Goal: Task Accomplishment & Management: Manage account settings

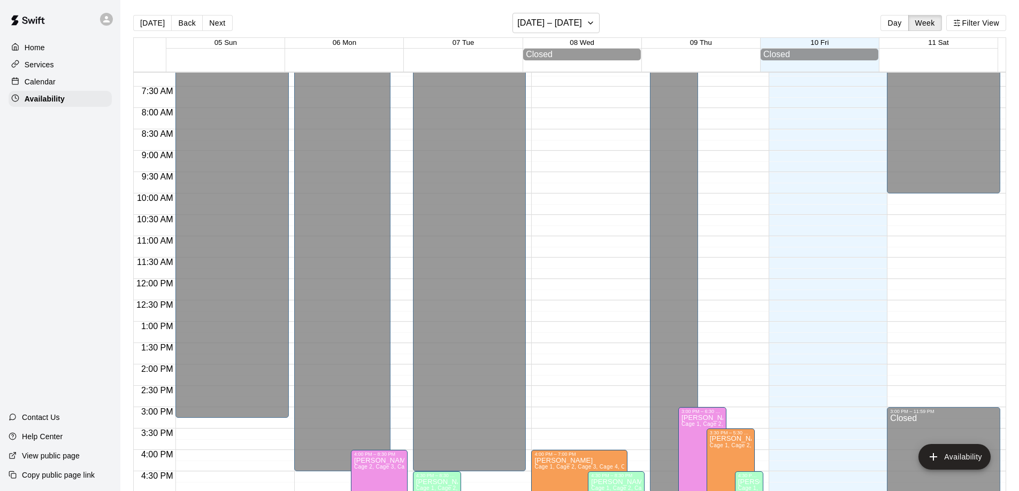
scroll to position [593, 0]
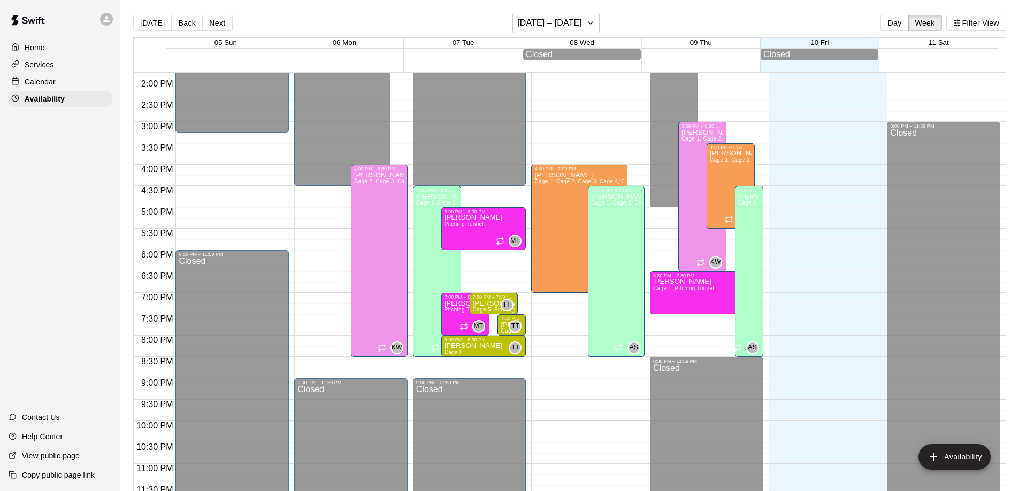
click at [49, 75] on div "Calendar" at bounding box center [60, 82] width 103 height 16
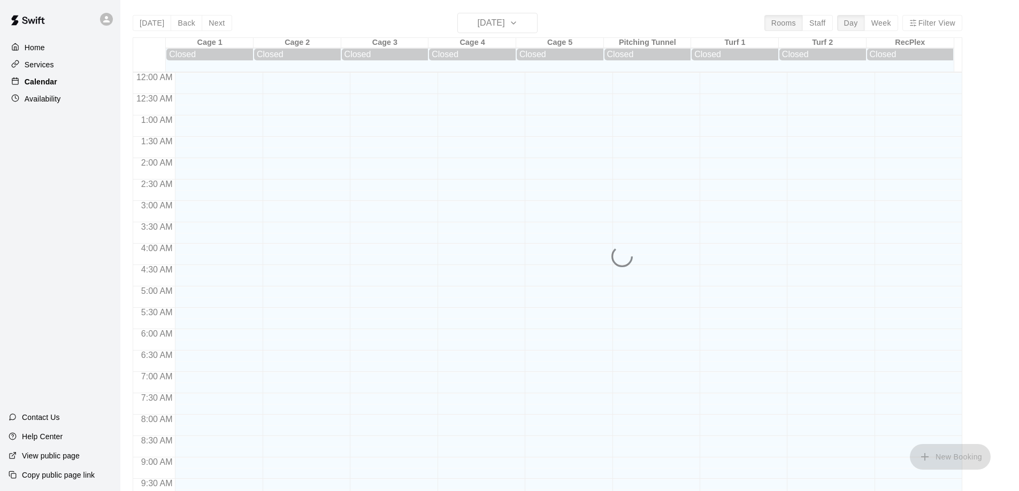
scroll to position [466, 0]
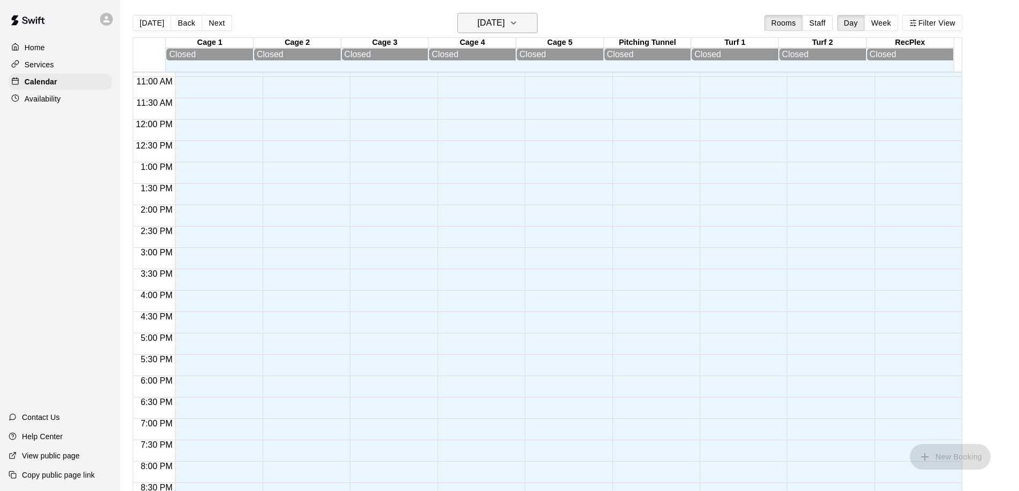
click at [505, 24] on h6 "[DATE]" at bounding box center [491, 23] width 27 height 15
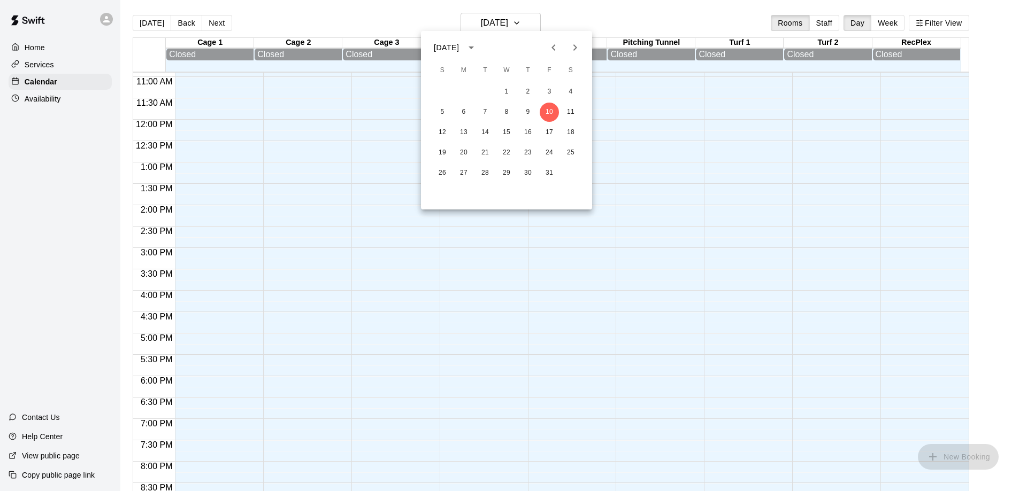
click at [907, 20] on div at bounding box center [513, 245] width 1027 height 491
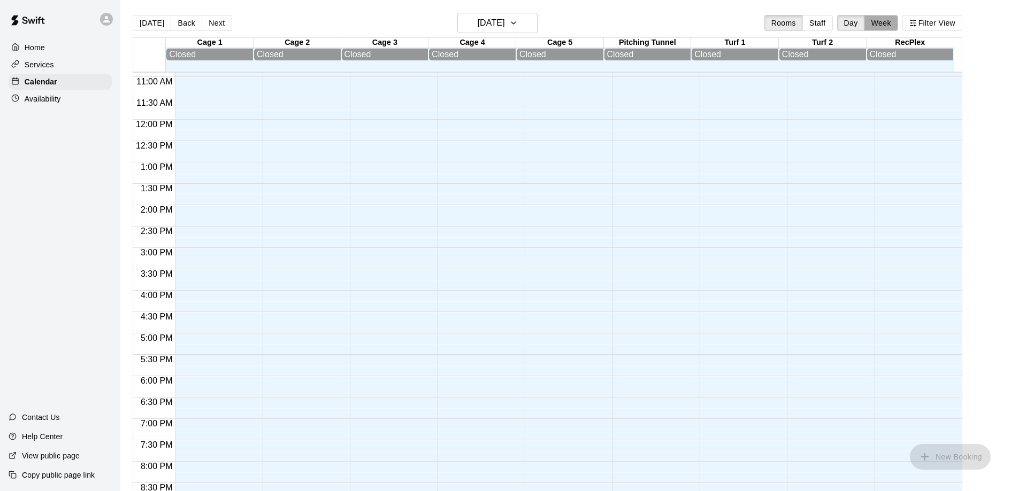
click at [898, 20] on button "Week" at bounding box center [881, 23] width 34 height 16
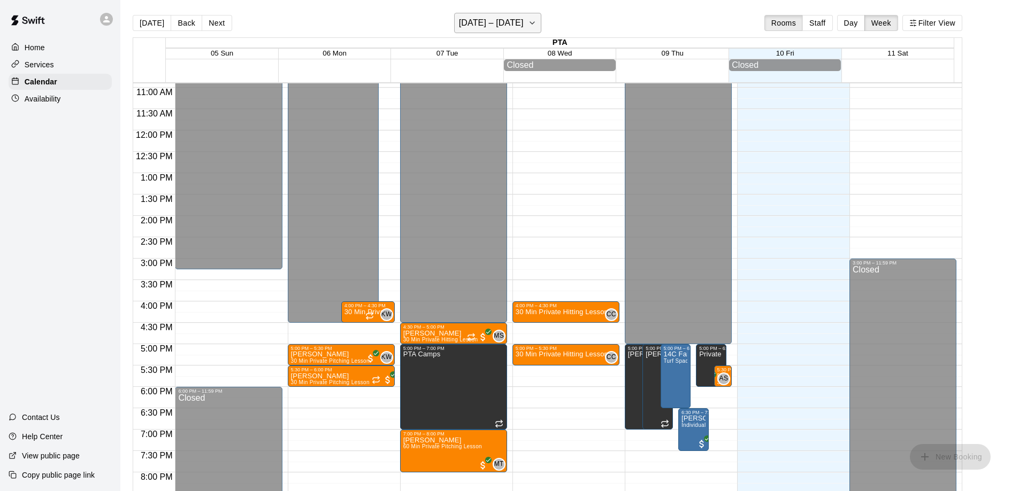
click at [529, 20] on icon "button" at bounding box center [532, 23] width 9 height 13
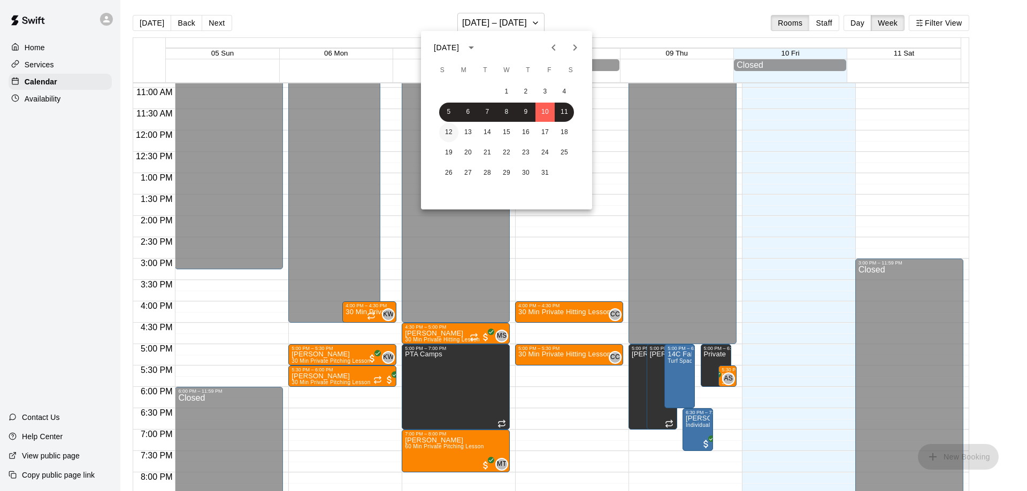
click at [454, 132] on button "12" at bounding box center [448, 132] width 19 height 19
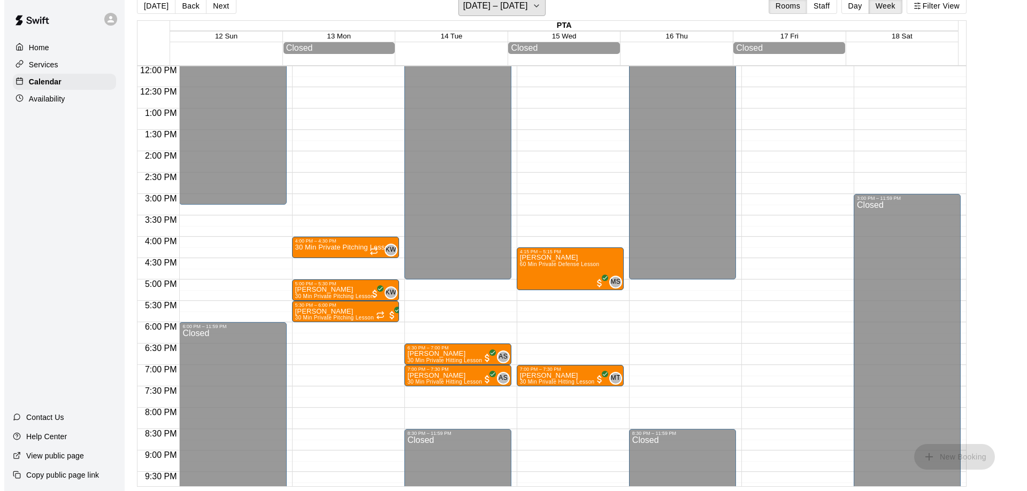
scroll to position [535, 0]
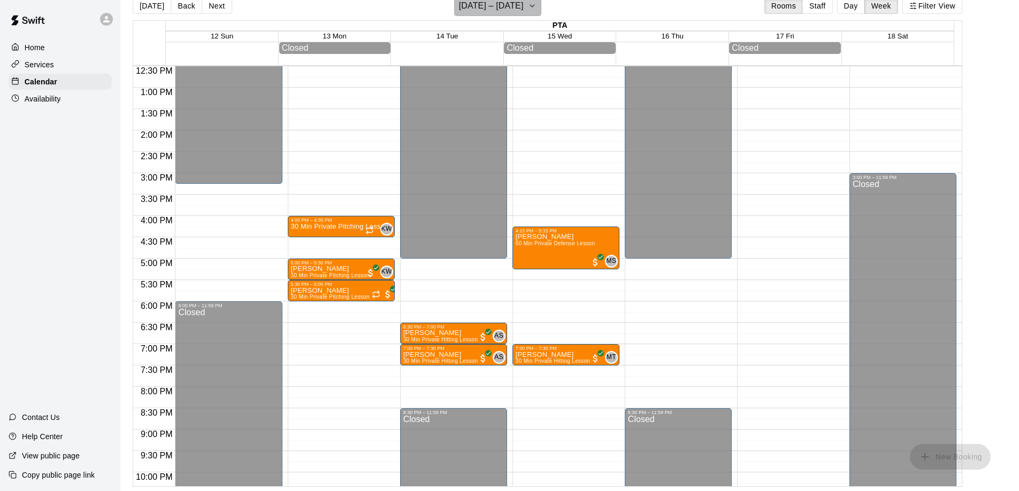
click at [532, 4] on icon "button" at bounding box center [532, 5] width 9 height 13
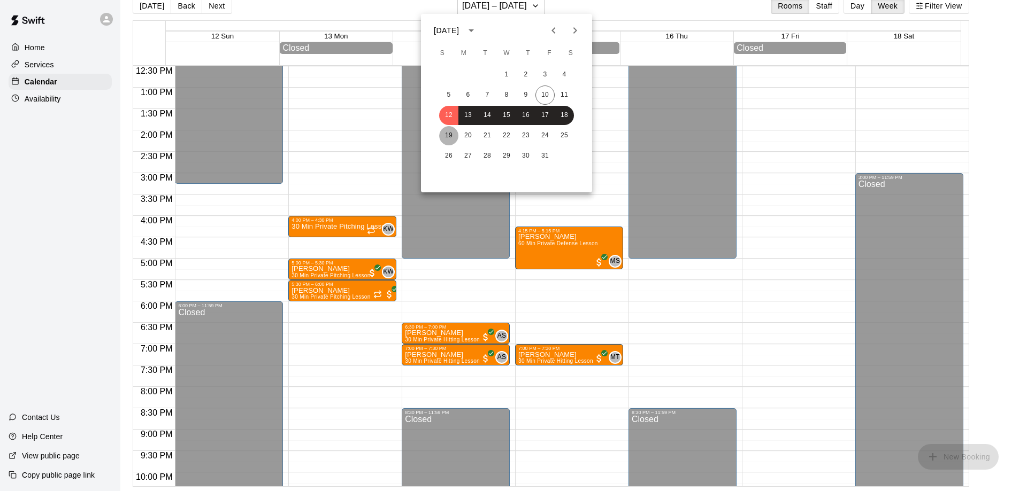
click at [452, 138] on button "19" at bounding box center [448, 135] width 19 height 19
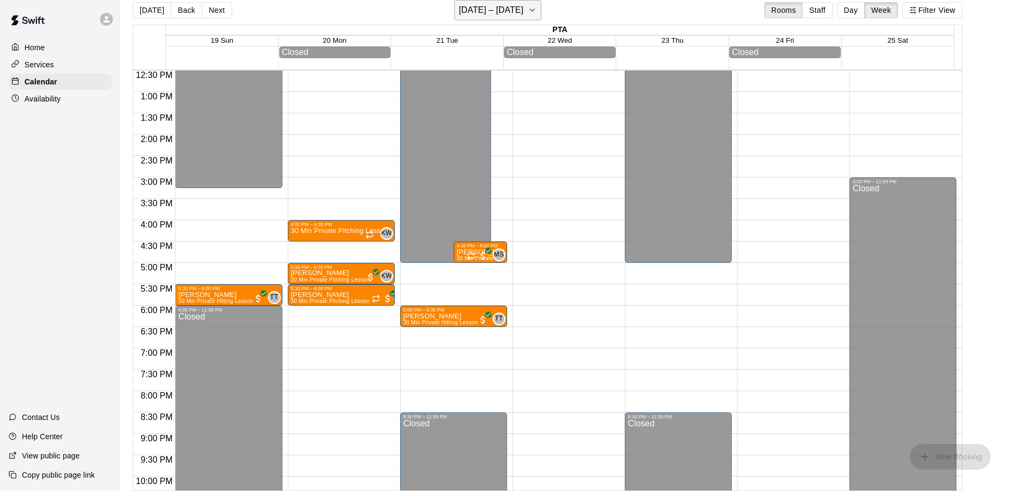
click at [528, 11] on icon "button" at bounding box center [532, 10] width 9 height 13
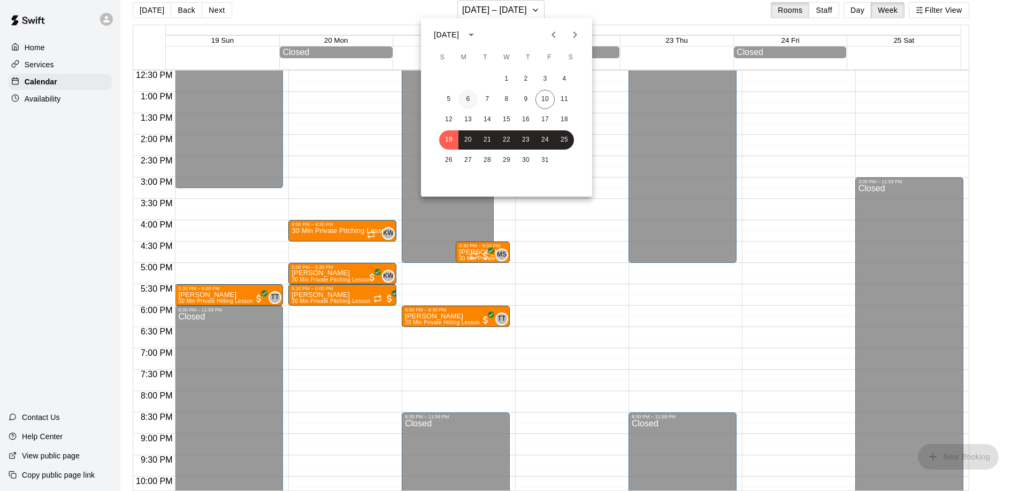
click at [468, 105] on button "6" at bounding box center [467, 99] width 19 height 19
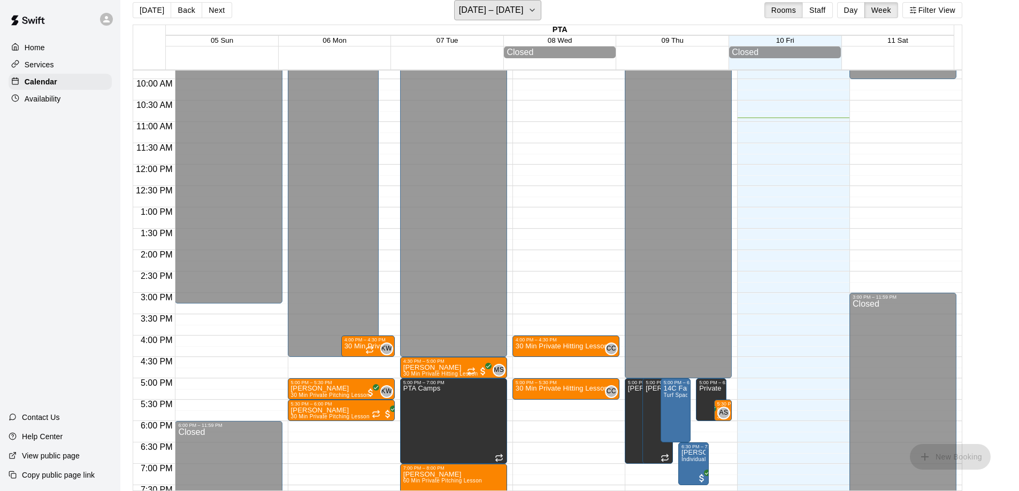
scroll to position [282, 0]
